Goal: Use online tool/utility: Utilize a website feature to perform a specific function

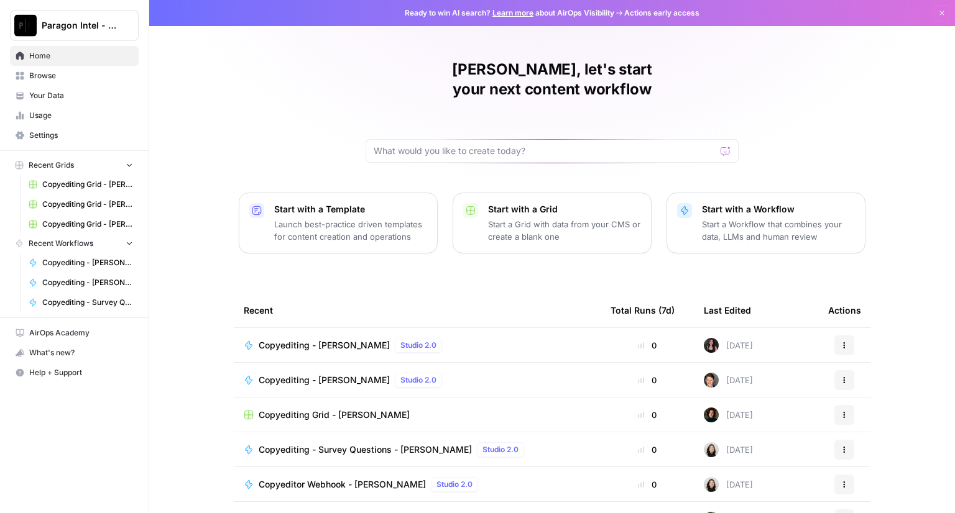
click at [289, 339] on span "Copyediting - [PERSON_NAME]" at bounding box center [324, 345] width 131 height 12
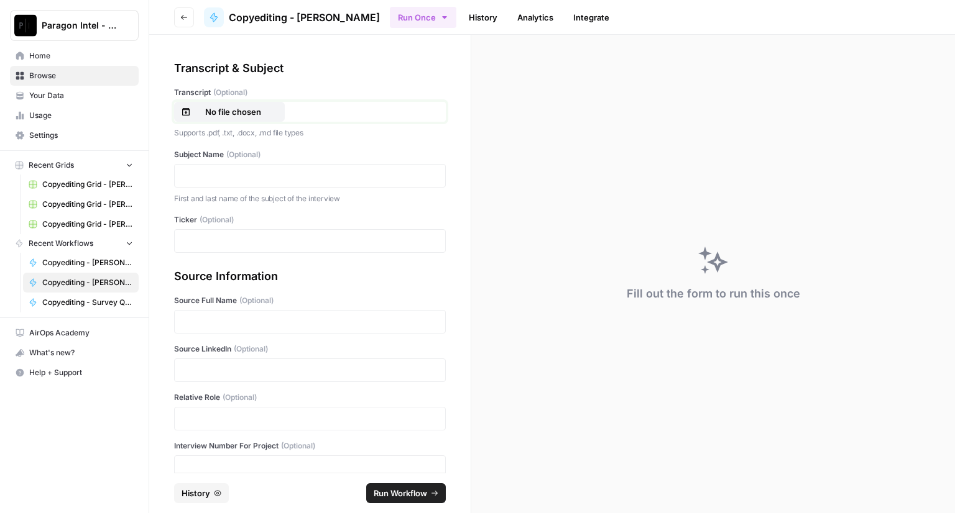
click at [201, 111] on p "No file chosen" at bounding box center [233, 112] width 80 height 12
click at [231, 171] on p at bounding box center [309, 176] width 255 height 12
click at [259, 177] on p "**********" at bounding box center [305, 176] width 247 height 12
click at [208, 242] on p at bounding box center [309, 241] width 255 height 12
click at [208, 321] on p at bounding box center [309, 322] width 255 height 12
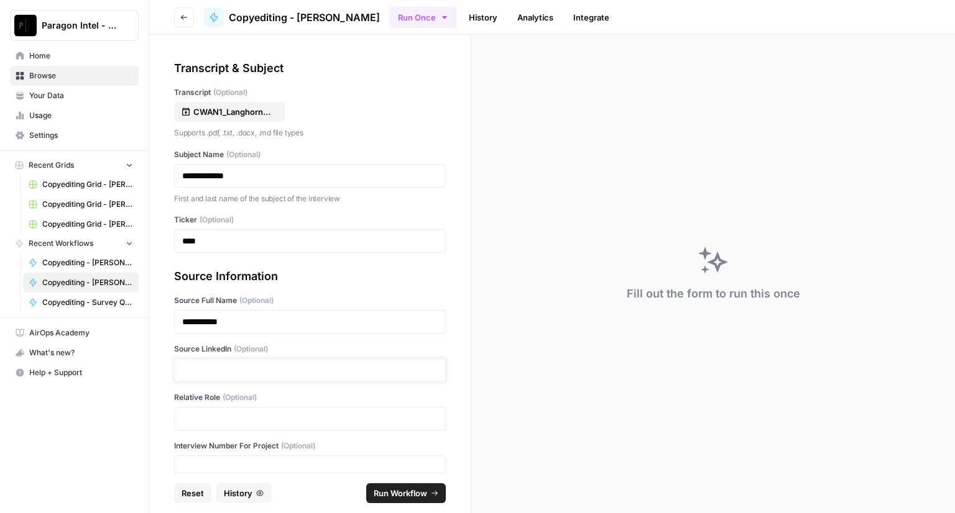
click at [206, 366] on p at bounding box center [309, 370] width 255 height 12
click at [213, 421] on p at bounding box center [309, 419] width 255 height 12
click at [400, 495] on span "Run Workflow" at bounding box center [400, 493] width 53 height 12
